Goal: Find specific page/section: Find specific page/section

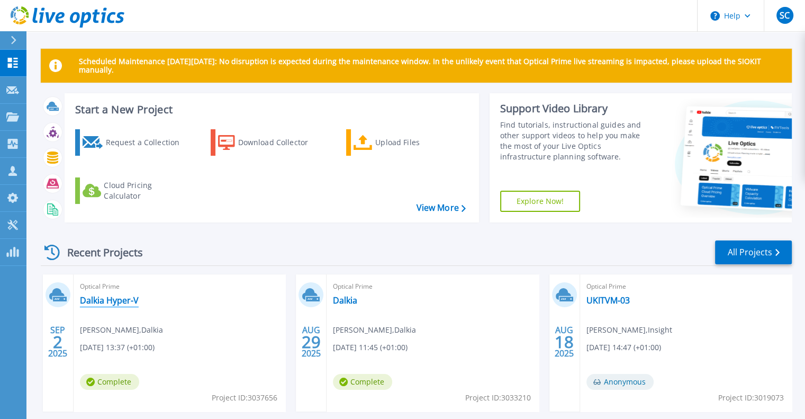
click at [123, 304] on link "Dalkia Hyper-V" at bounding box center [109, 300] width 59 height 11
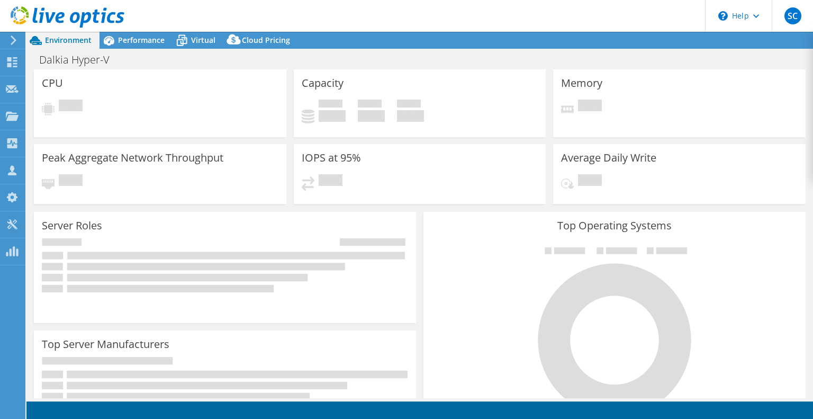
select select "USD"
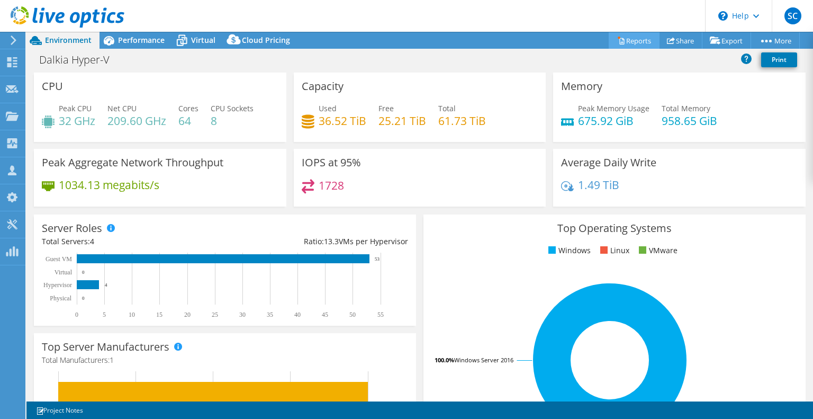
click at [629, 44] on link "Reports" at bounding box center [634, 40] width 51 height 16
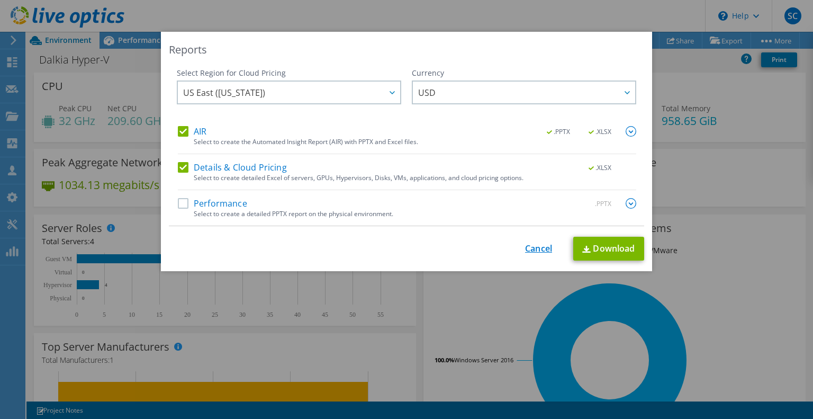
click at [527, 248] on link "Cancel" at bounding box center [538, 248] width 27 height 10
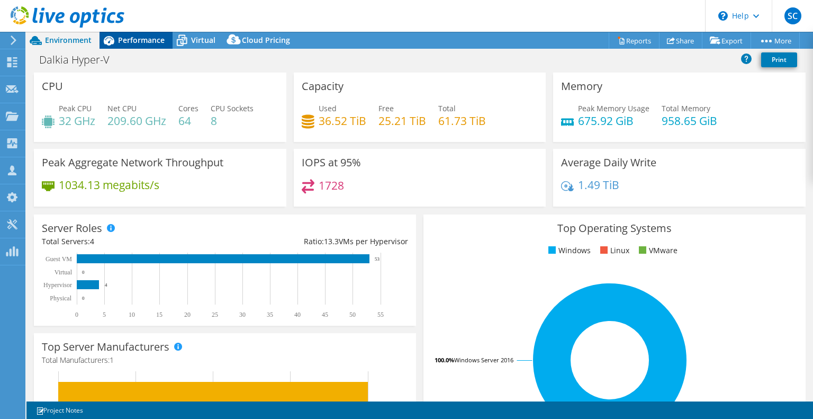
click at [141, 35] on span "Performance" at bounding box center [141, 40] width 47 height 10
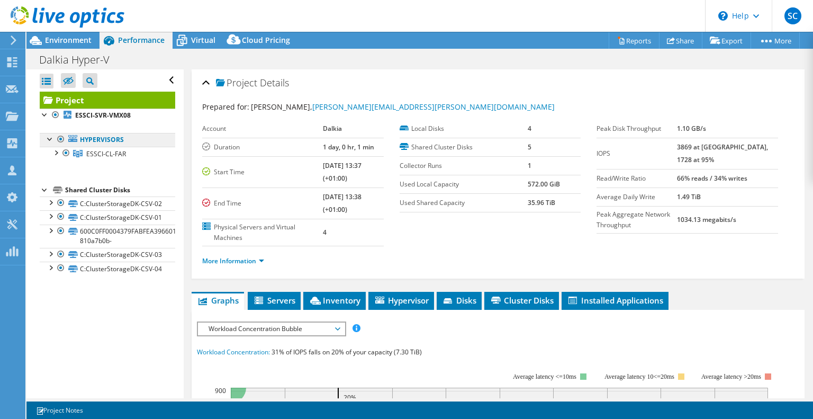
click at [96, 141] on link "Hypervisors" at bounding box center [107, 140] width 135 height 14
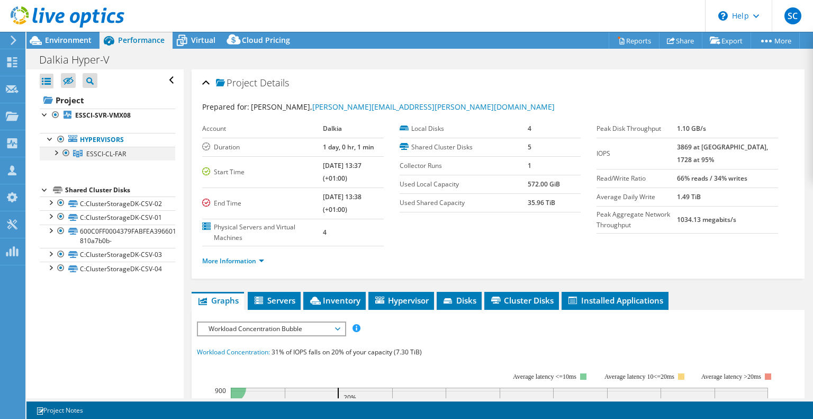
click at [55, 151] on div at bounding box center [55, 152] width 11 height 11
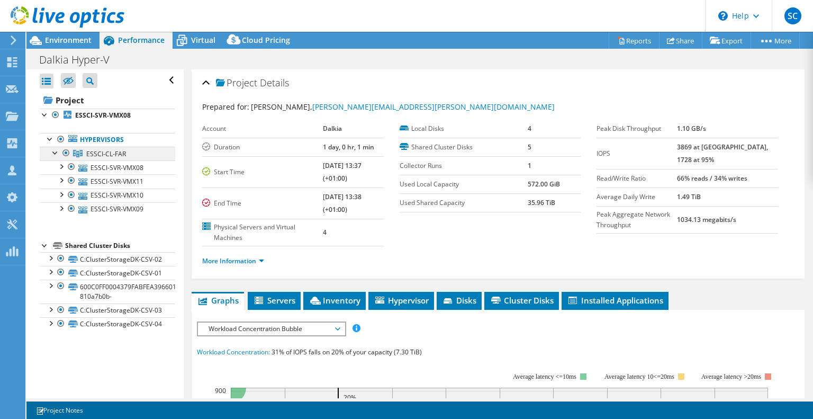
click at [104, 156] on span "ESSCI-CL-FAR" at bounding box center [106, 153] width 40 height 9
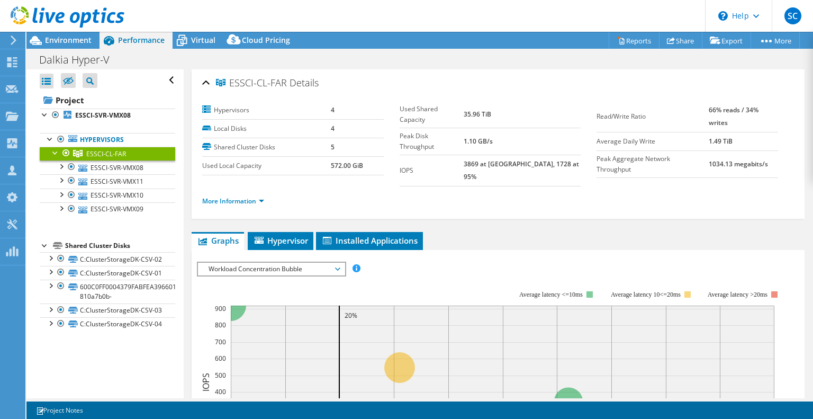
click at [306, 263] on span "Workload Concentration Bubble" at bounding box center [271, 269] width 136 height 13
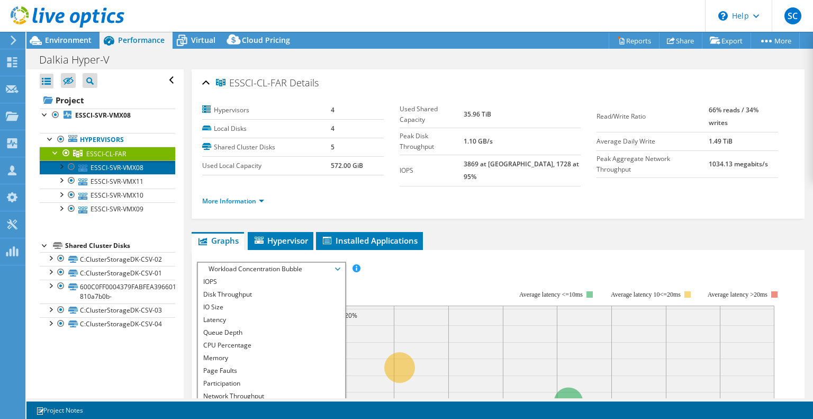
click at [133, 167] on link "ESSCI-SVR-VMX08" at bounding box center [107, 167] width 135 height 14
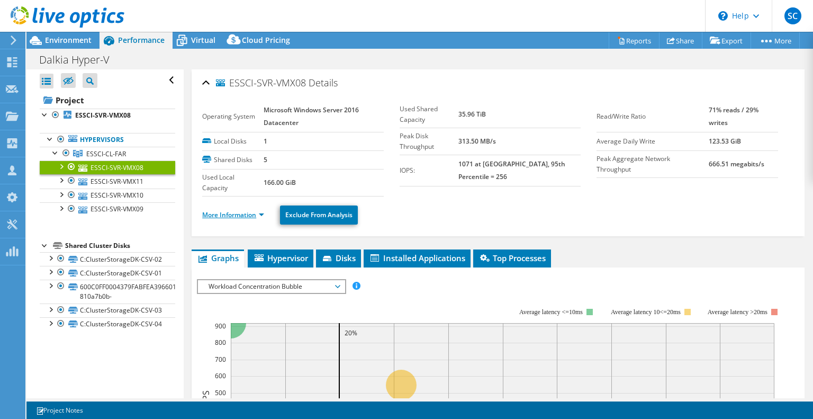
click at [245, 213] on link "More Information" at bounding box center [233, 214] width 62 height 9
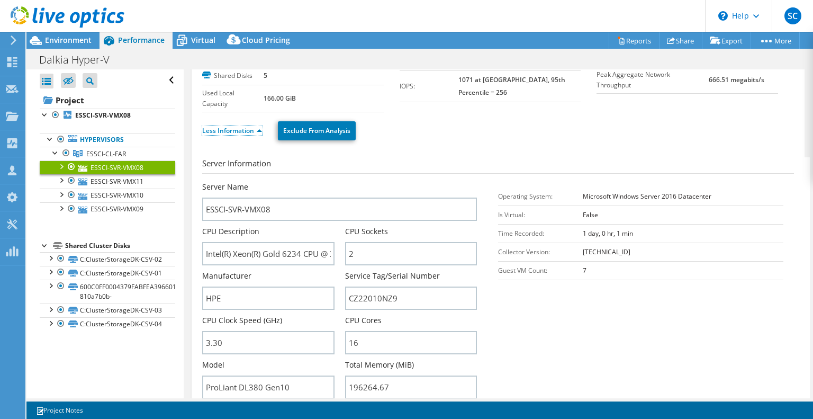
scroll to position [110, 0]
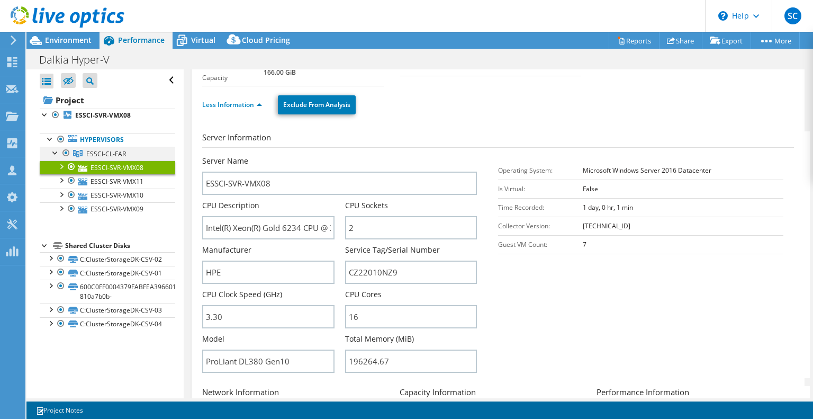
click at [52, 148] on div at bounding box center [55, 152] width 11 height 11
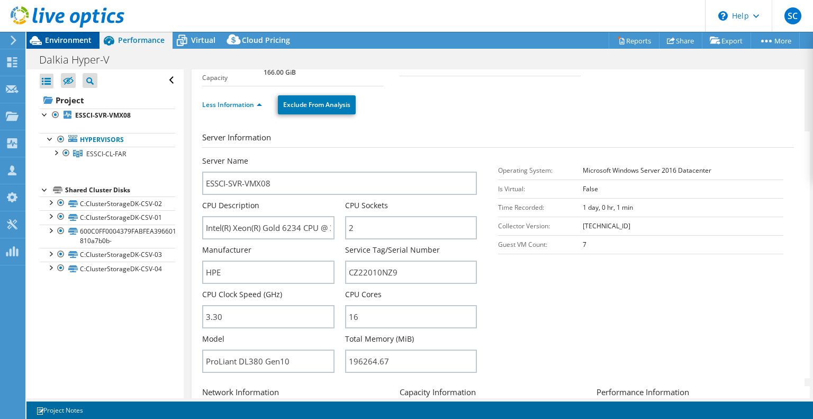
click at [79, 40] on span "Environment" at bounding box center [68, 40] width 47 height 10
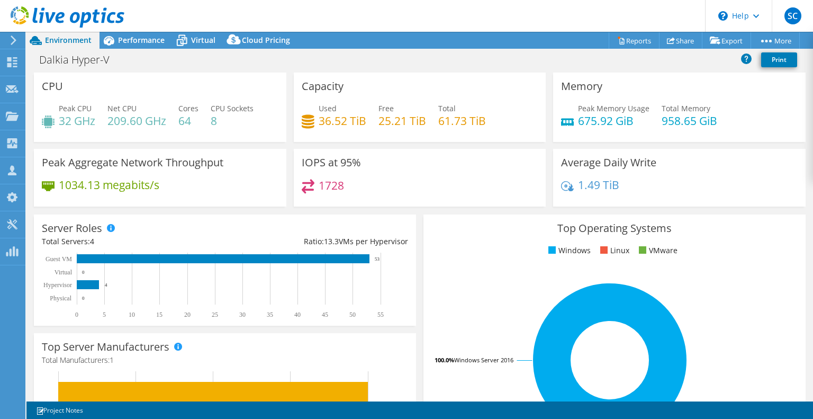
click at [13, 38] on use at bounding box center [14, 40] width 6 height 10
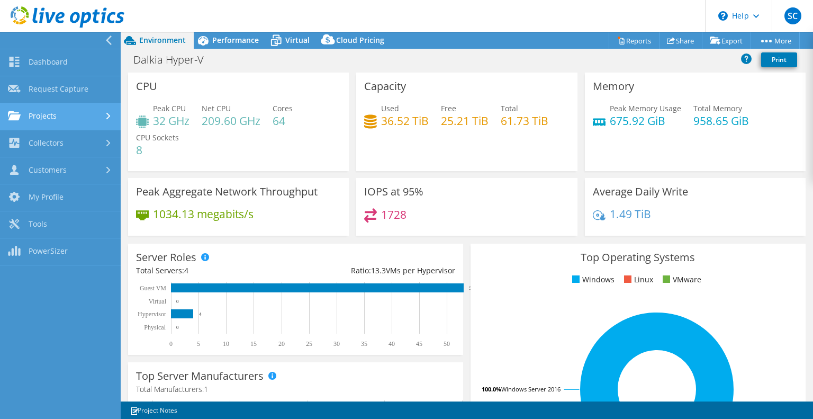
click at [53, 113] on link "Projects" at bounding box center [60, 116] width 121 height 27
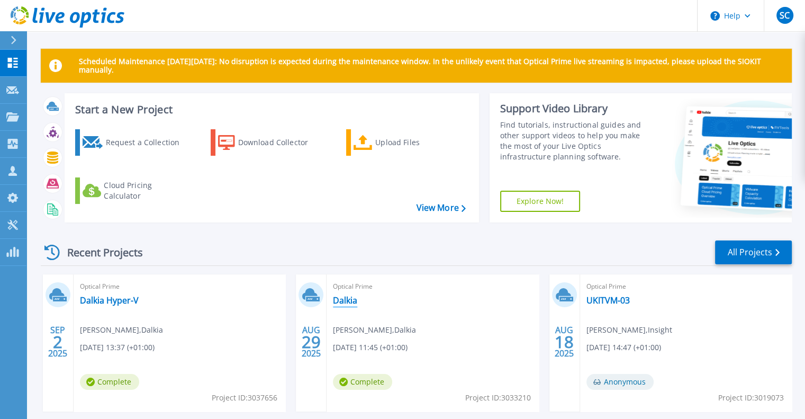
click at [352, 302] on link "Dalkia" at bounding box center [345, 300] width 24 height 11
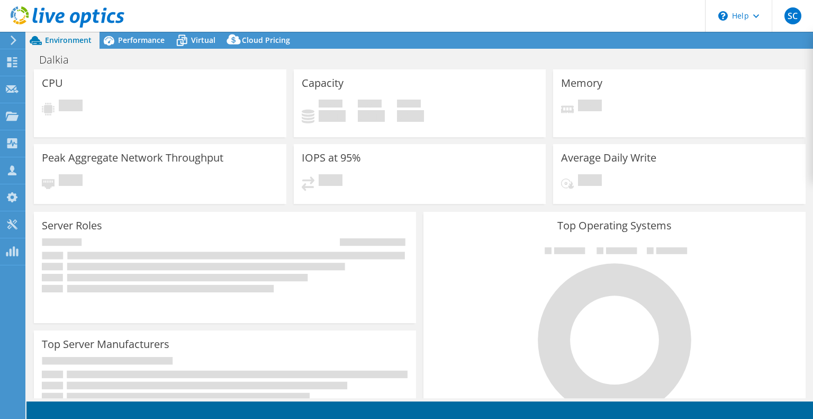
select select "EULondon"
select select "GBP"
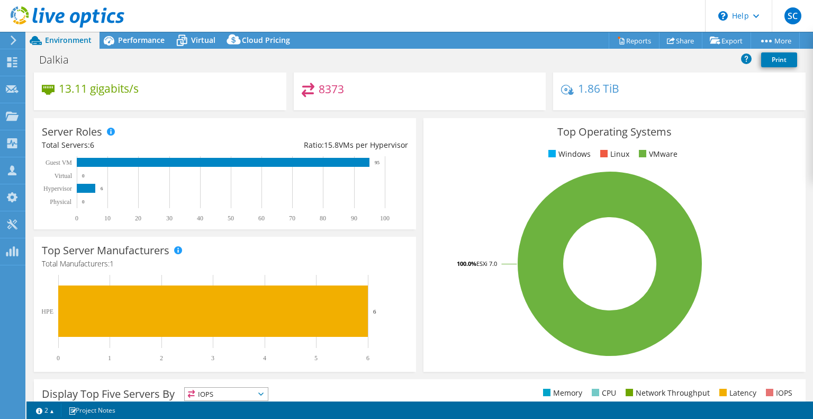
scroll to position [100, 0]
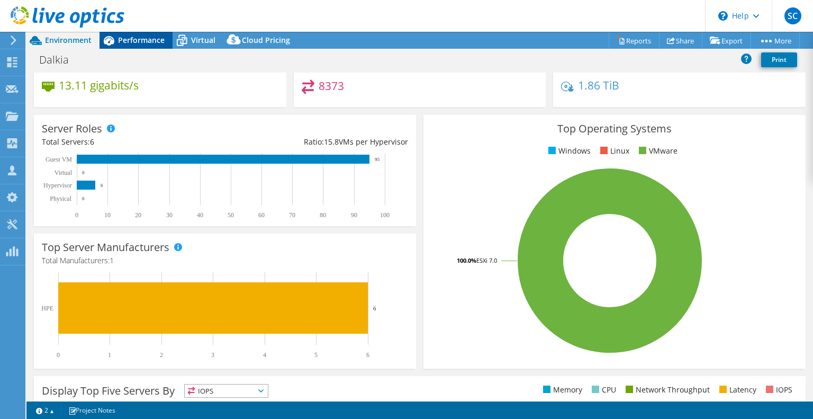
click at [132, 42] on span "Performance" at bounding box center [141, 40] width 47 height 10
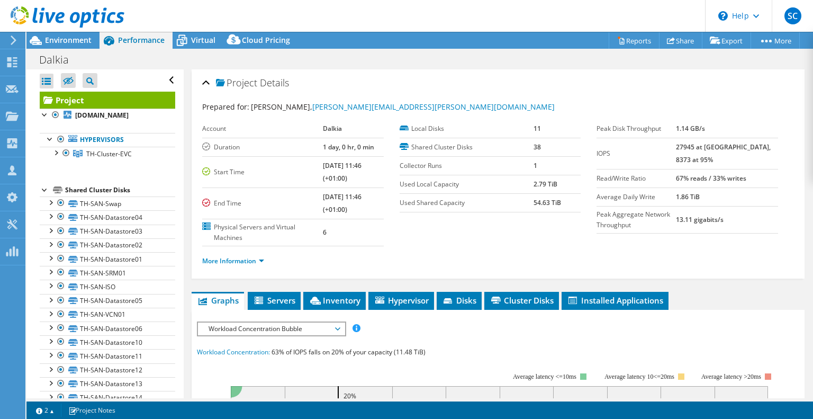
scroll to position [0, 0]
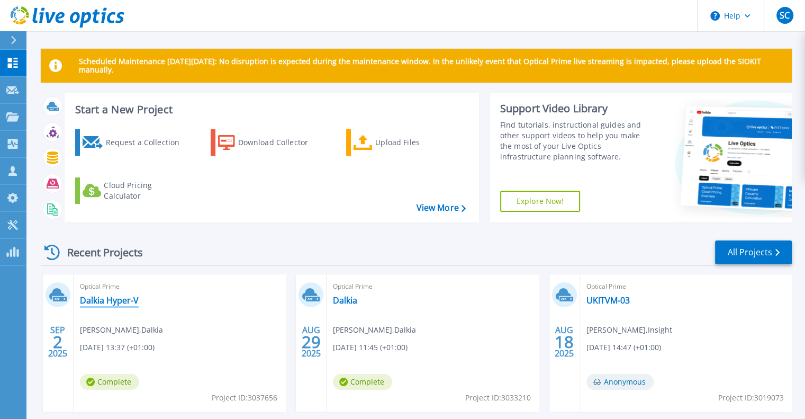
click at [124, 302] on link "Dalkia Hyper-V" at bounding box center [109, 300] width 59 height 11
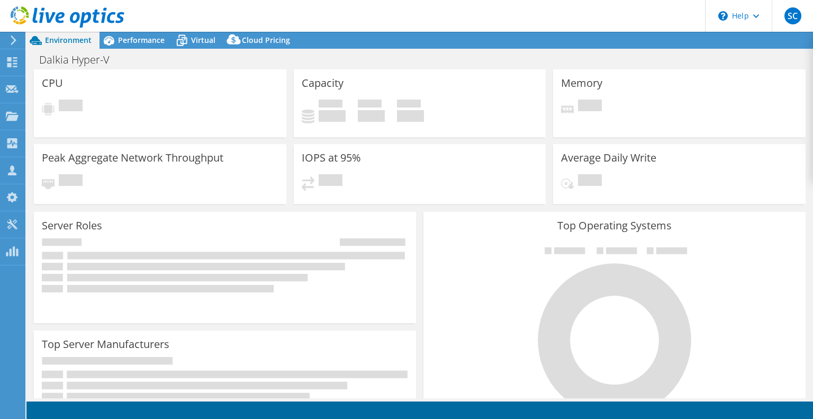
select select "USD"
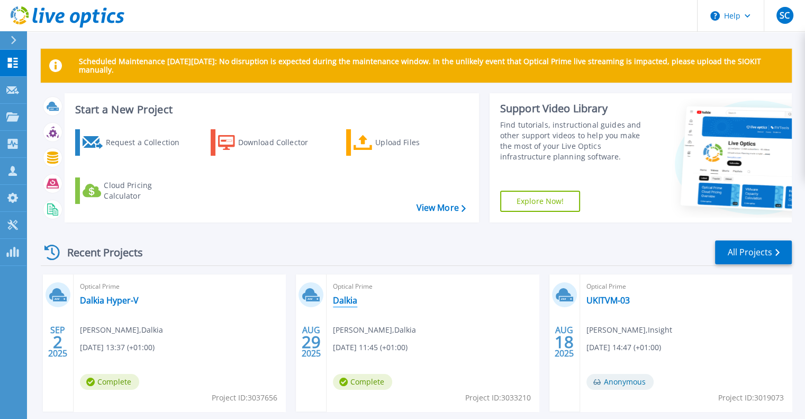
click at [348, 300] on link "Dalkia" at bounding box center [345, 300] width 24 height 11
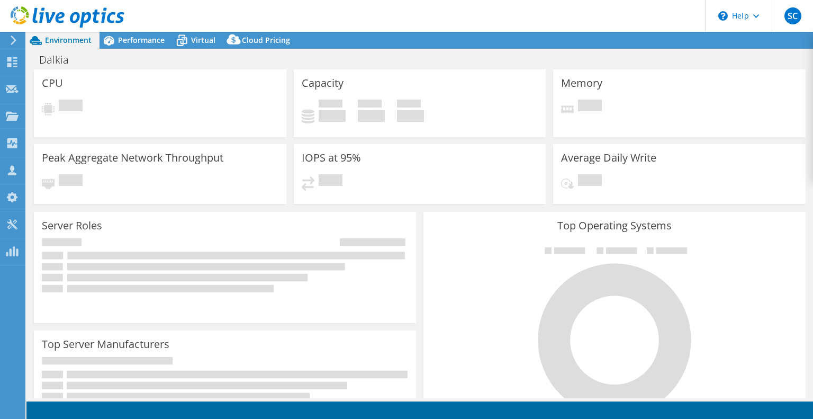
select select "EULondon"
select select "GBP"
